Goal: Check status

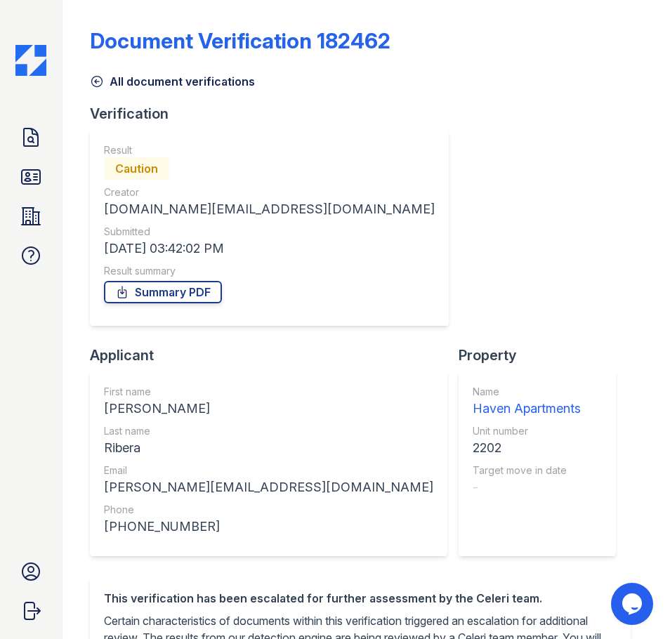
scroll to position [265, 0]
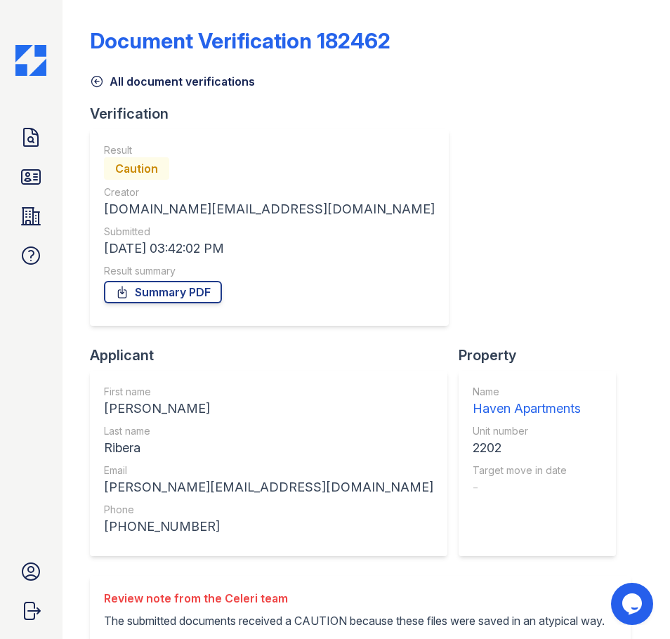
scroll to position [315, 0]
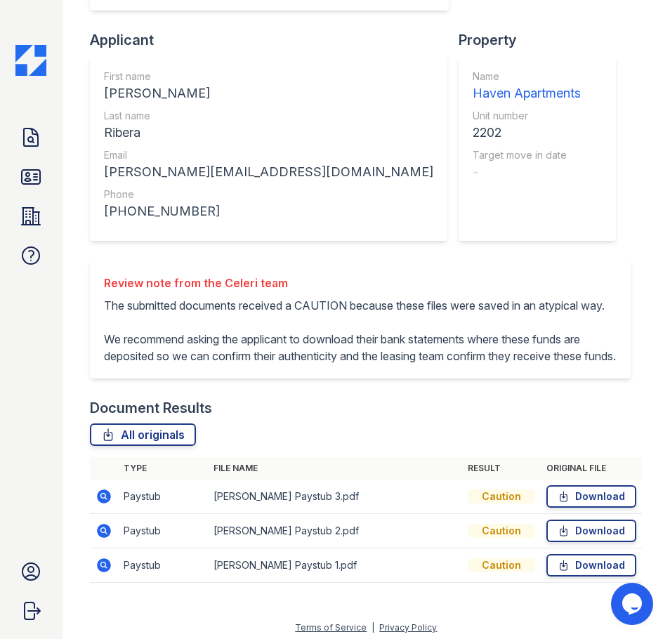
click at [361, 405] on div "Document Results" at bounding box center [366, 408] width 552 height 20
click at [360, 389] on div "Review note from the Celeri team The submitted documents received a CAUTION bec…" at bounding box center [366, 330] width 552 height 138
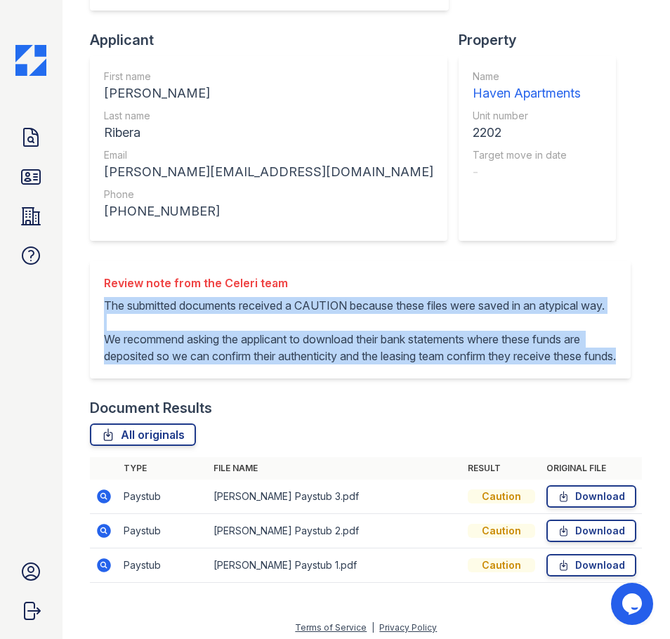
drag, startPoint x: 156, startPoint y: 353, endPoint x: 101, endPoint y: 263, distance: 104.7
click at [101, 263] on div "Review note from the Celeri team The submitted documents received a CAUTION bec…" at bounding box center [360, 320] width 541 height 118
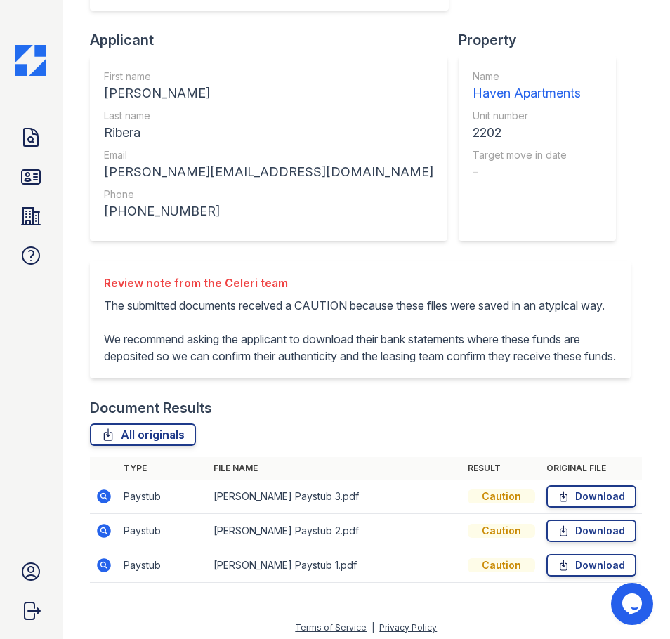
click at [65, 295] on div "Document Verification 182462 All document verifications Verification Result Cau…" at bounding box center [367, 4] width 608 height 639
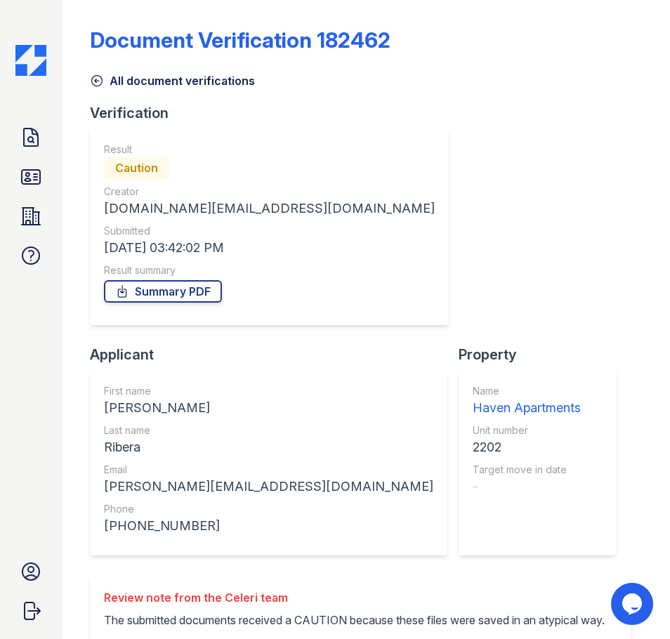
scroll to position [0, 0]
click at [401, 385] on div "First name [PERSON_NAME] Last name [GEOGRAPHIC_DATA] Email [EMAIL_ADDRESS][DOMA…" at bounding box center [268, 463] width 329 height 157
